Goal: Connect with others: Connect with others

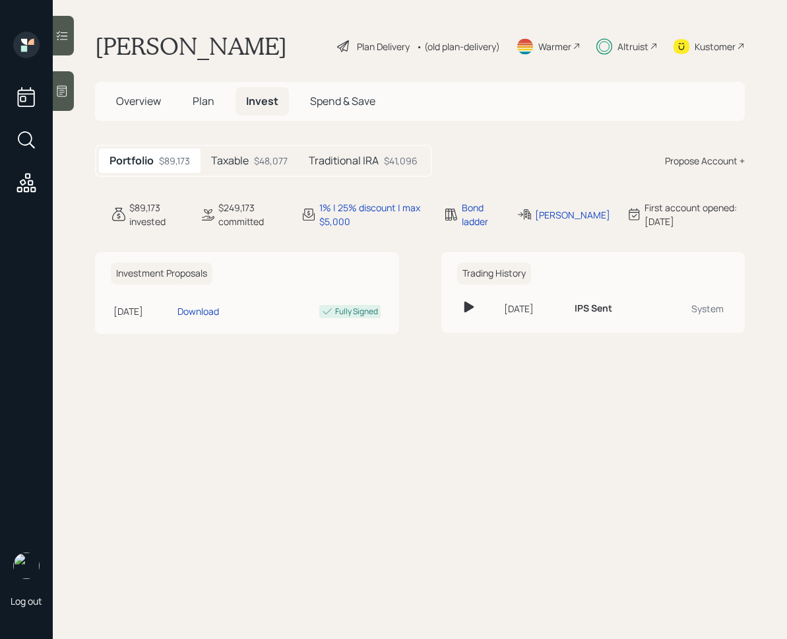
click at [466, 361] on main "[PERSON_NAME] Plan Delivery • (old plan-delivery) Warmer Altruist Kustomer Over…" at bounding box center [420, 319] width 734 height 639
click at [382, 171] on div "Traditional IRA $41,096" at bounding box center [363, 160] width 130 height 24
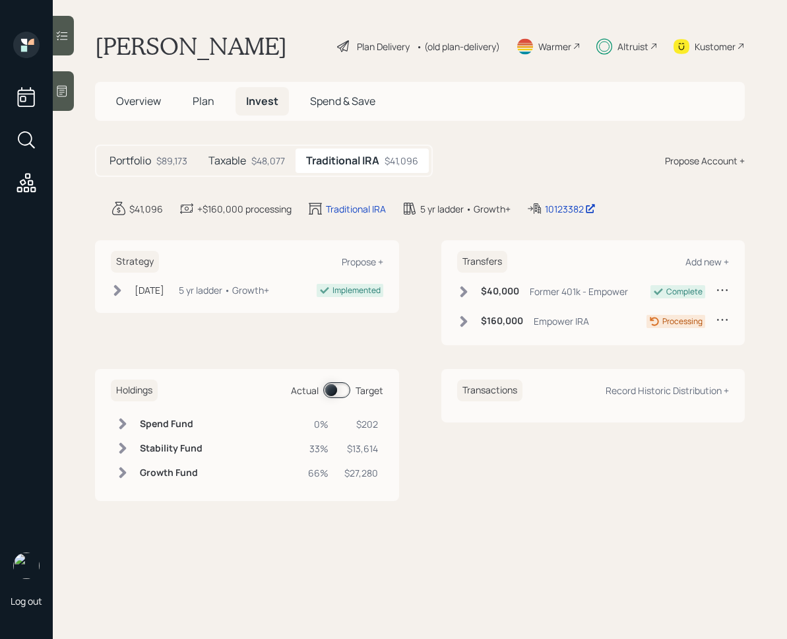
click at [235, 159] on h5 "Taxable" at bounding box center [227, 160] width 38 height 13
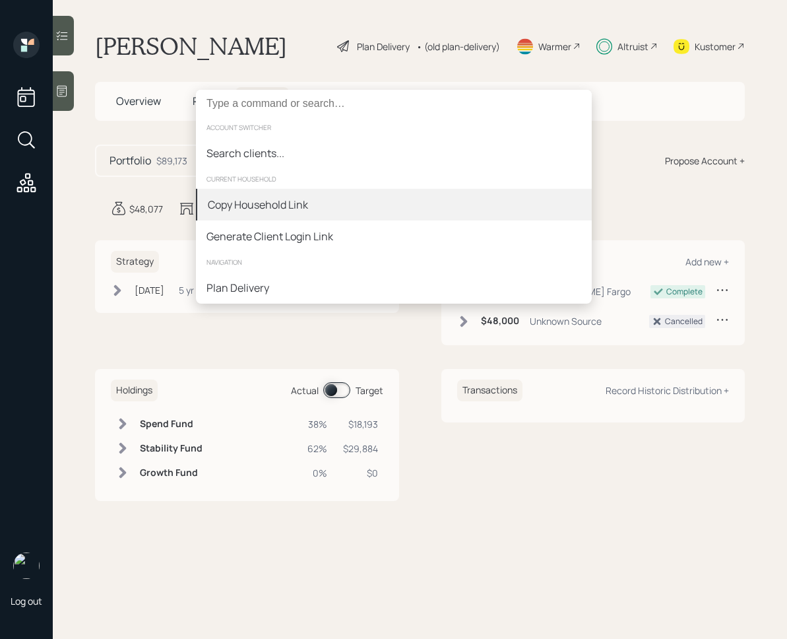
click at [366, 206] on div "Copy Household Link" at bounding box center [394, 205] width 396 height 32
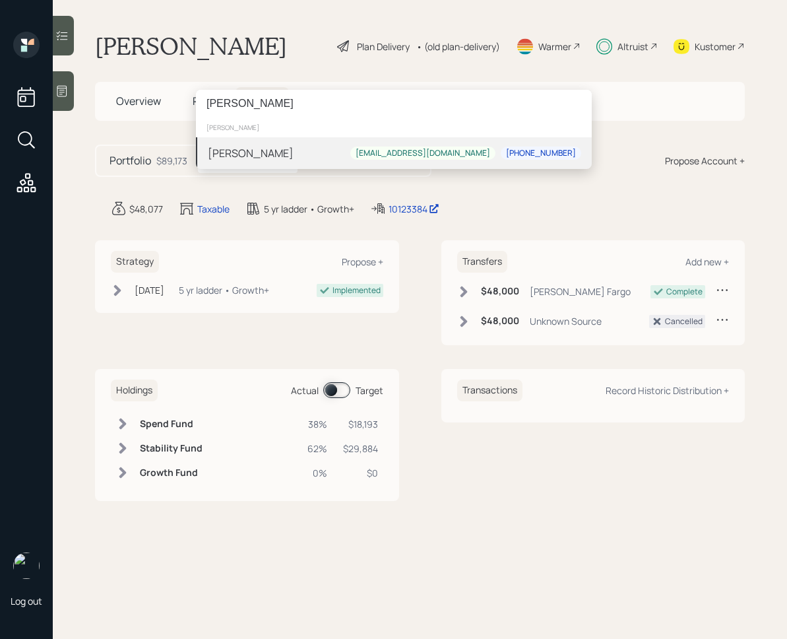
type input "[PERSON_NAME]"
click at [363, 149] on div "[PERSON_NAME] [EMAIL_ADDRESS][DOMAIN_NAME] [PHONE_NUMBER]" at bounding box center [394, 153] width 396 height 32
